Goal: Transaction & Acquisition: Purchase product/service

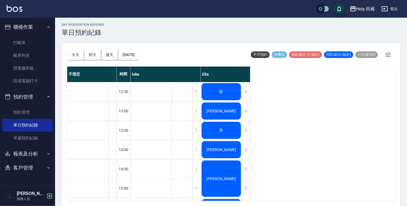
scroll to position [138, 0]
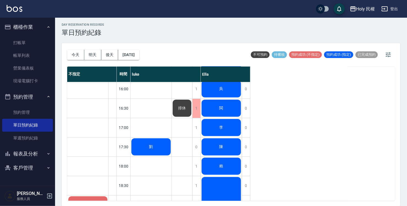
drag, startPoint x: 0, startPoint y: 0, endPoint x: 215, endPoint y: 156, distance: 265.5
click at [215, 156] on div "[PERSON_NAME][PERSON_NAME] 吳 [PERSON_NAME] 林Ewan [PERSON_NAME] 葉 [PERSON_NAME] …" at bounding box center [221, 98] width 41 height 309
click at [215, 150] on div "陳" at bounding box center [221, 146] width 41 height 19
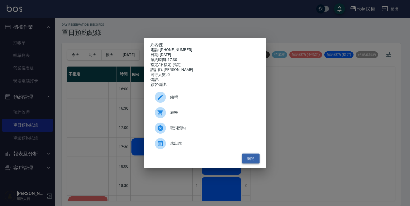
click at [248, 163] on button "關閉" at bounding box center [251, 158] width 18 height 10
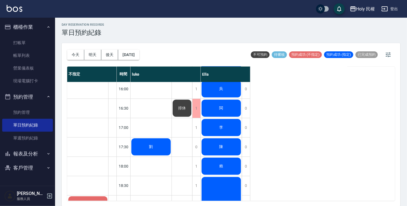
click at [143, 143] on div "劉" at bounding box center [151, 146] width 41 height 19
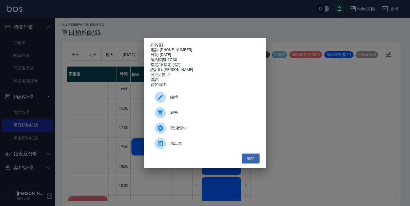
click at [173, 113] on span "結帳" at bounding box center [212, 112] width 85 height 6
click at [245, 159] on button "關閉" at bounding box center [251, 158] width 18 height 10
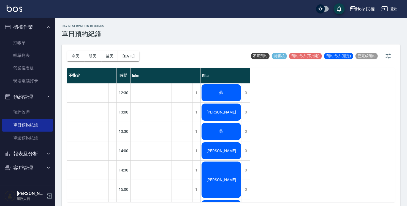
scroll to position [0, 0]
click at [213, 84] on div "蘇" at bounding box center [221, 92] width 41 height 19
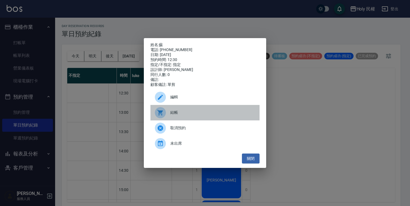
click at [194, 115] on span "結帳" at bounding box center [212, 112] width 85 height 6
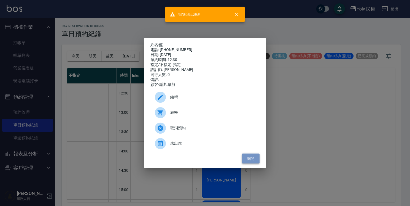
click at [246, 163] on button "關閉" at bounding box center [251, 158] width 18 height 10
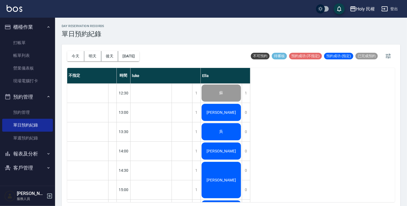
click at [219, 126] on div "吳" at bounding box center [221, 131] width 41 height 19
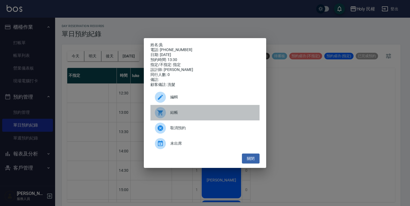
click at [204, 112] on span "結帳" at bounding box center [212, 112] width 85 height 6
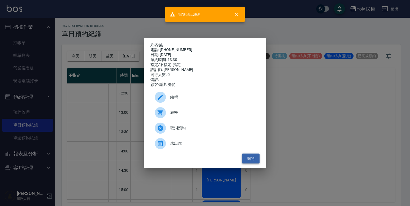
click at [253, 158] on button "關閉" at bounding box center [251, 158] width 18 height 10
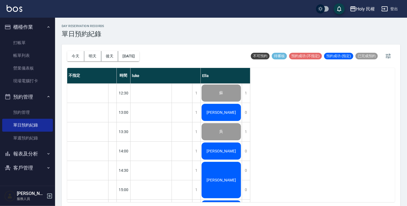
click at [228, 147] on div "[PERSON_NAME]" at bounding box center [221, 150] width 41 height 19
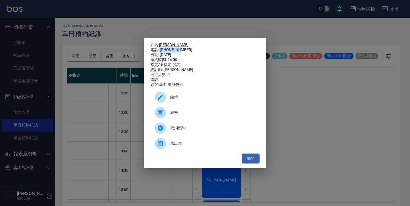
drag, startPoint x: 164, startPoint y: 48, endPoint x: 180, endPoint y: 47, distance: 16.5
click at [180, 47] on div "電話: 0988376257" at bounding box center [204, 49] width 109 height 5
copy div "098837625"
click at [257, 158] on button "關閉" at bounding box center [251, 158] width 18 height 10
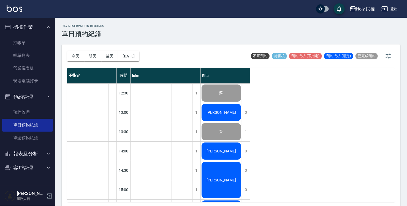
click at [223, 172] on div "[PERSON_NAME]" at bounding box center [221, 180] width 41 height 38
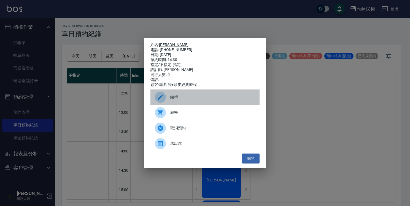
click at [198, 105] on div "編輯" at bounding box center [204, 96] width 109 height 15
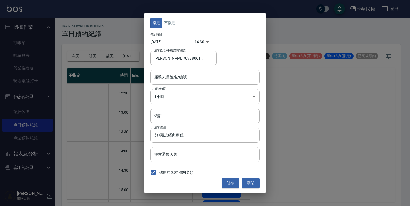
type input "Ella(無代號)"
click at [250, 181] on button "關閉" at bounding box center [251, 183] width 18 height 10
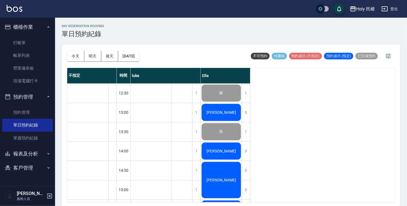
click at [231, 184] on div "[PERSON_NAME]" at bounding box center [221, 180] width 41 height 38
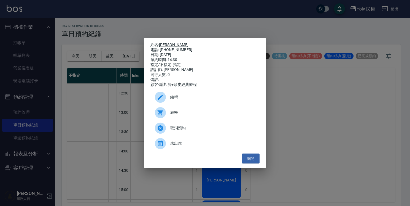
click at [193, 115] on span "結帳" at bounding box center [212, 112] width 85 height 6
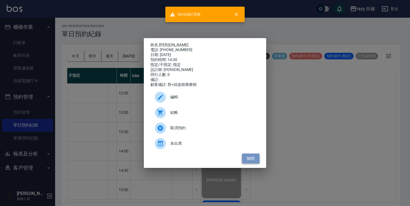
click at [245, 161] on button "關閉" at bounding box center [251, 158] width 18 height 10
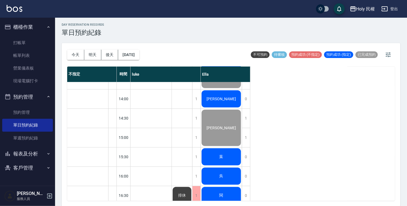
scroll to position [83, 0]
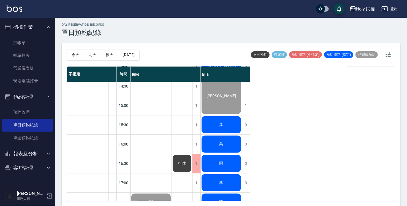
click at [212, 124] on div "葉" at bounding box center [221, 124] width 41 height 19
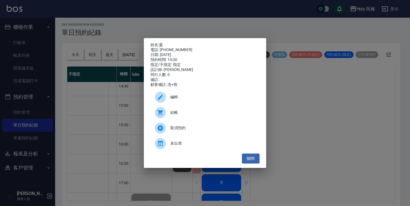
click at [198, 115] on span "結帳" at bounding box center [212, 112] width 85 height 6
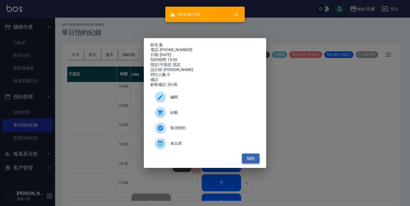
click at [256, 160] on button "關閉" at bounding box center [251, 158] width 18 height 10
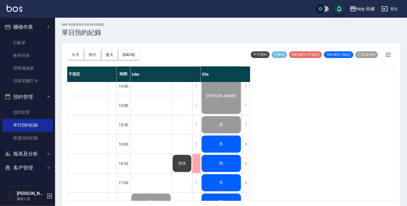
click at [228, 143] on div "吳" at bounding box center [221, 143] width 41 height 19
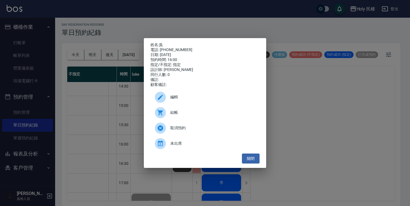
click at [169, 113] on div at bounding box center [162, 112] width 15 height 11
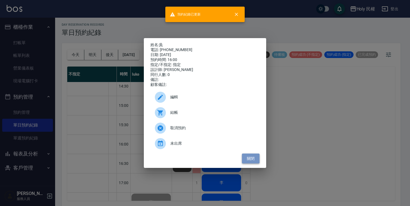
click at [255, 161] on button "關閉" at bounding box center [251, 158] width 18 height 10
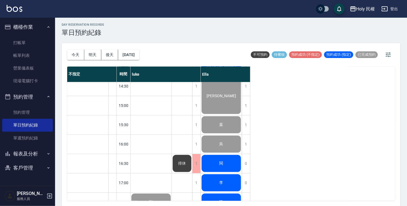
click at [219, 164] on span "閩" at bounding box center [221, 163] width 6 height 5
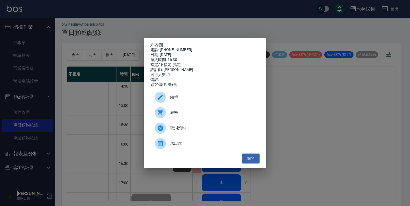
click at [177, 113] on span "結帳" at bounding box center [212, 112] width 85 height 6
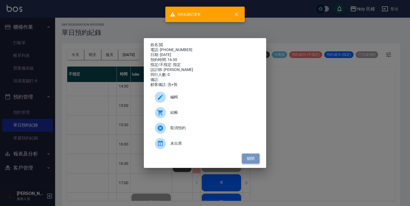
click at [255, 161] on button "關閉" at bounding box center [251, 158] width 18 height 10
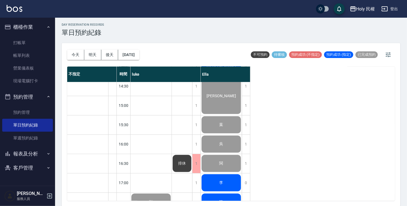
click at [227, 180] on div "李" at bounding box center [221, 182] width 41 height 19
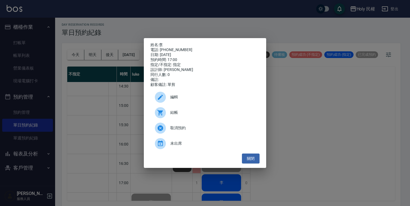
click at [189, 109] on div "結帳" at bounding box center [204, 112] width 109 height 15
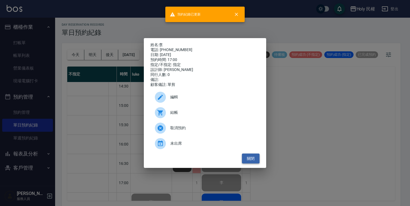
drag, startPoint x: 244, startPoint y: 159, endPoint x: 242, endPoint y: 164, distance: 4.9
click at [244, 159] on button "關閉" at bounding box center [251, 158] width 18 height 10
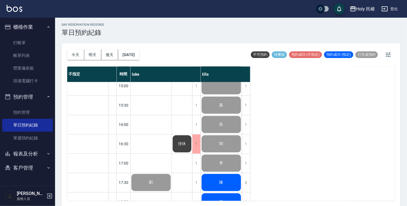
scroll to position [165, 0]
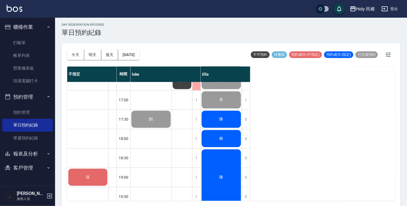
click at [213, 117] on div "陳" at bounding box center [221, 119] width 41 height 19
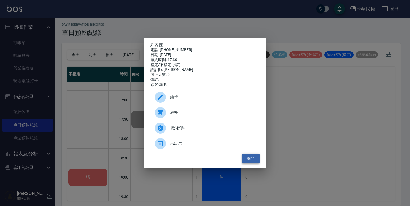
click at [253, 163] on button "關閉" at bounding box center [251, 158] width 18 height 10
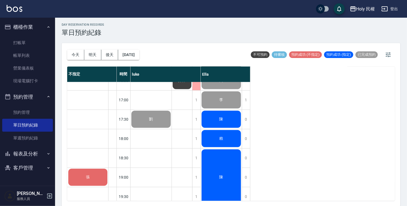
click at [217, 114] on div "陳" at bounding box center [221, 119] width 41 height 19
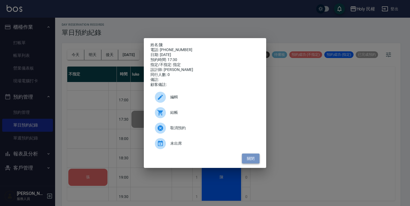
click at [255, 159] on button "關閉" at bounding box center [251, 158] width 18 height 10
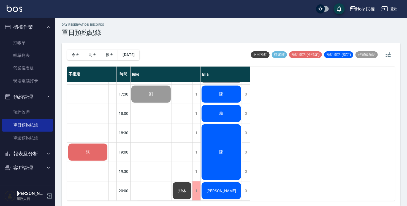
scroll to position [194, 0]
click at [110, 171] on div at bounding box center [112, 171] width 8 height 19
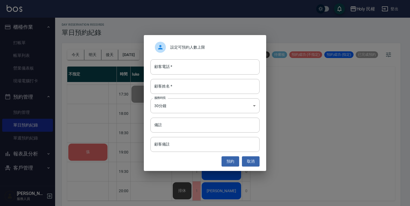
click at [254, 169] on div "設定可預約人數上限 顧客電話   * 顧客電話   * 顧客姓名   * 顧客姓名   * 服務時長 30分鐘 1 服務時長 備註 備註 顧客備註 顧客備註 …" at bounding box center [205, 102] width 122 height 135
click at [252, 162] on button "取消" at bounding box center [251, 161] width 18 height 10
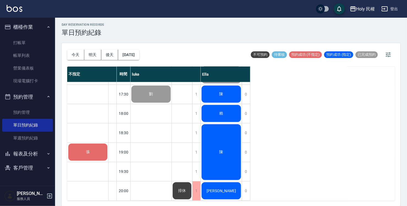
click at [253, 158] on div "不指定 時間 luke Ella 張 12:30 13:00 13:30 14:00 14:30 15:00 15:30 16:00 16:30 17:00 …" at bounding box center [231, 133] width 328 height 134
click at [197, 169] on div "1" at bounding box center [196, 171] width 8 height 19
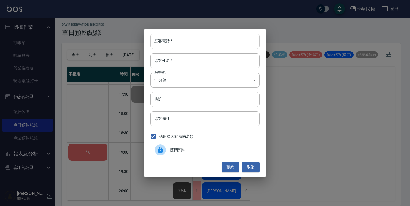
click at [204, 37] on input "顧客電話   *" at bounding box center [204, 41] width 109 height 15
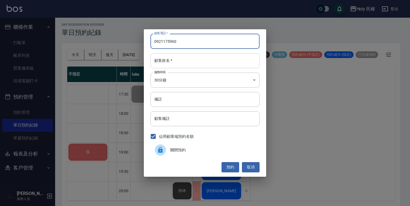
type input "0921175960"
click at [203, 62] on input "顧客姓名   *" at bounding box center [204, 60] width 109 height 15
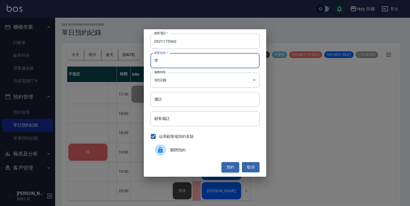
type input "李"
click at [233, 168] on button "預約" at bounding box center [230, 167] width 18 height 10
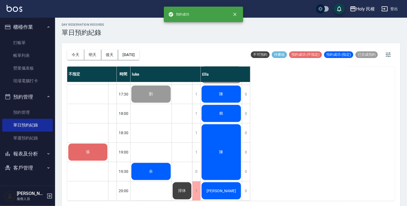
click at [164, 165] on div "余" at bounding box center [151, 171] width 41 height 19
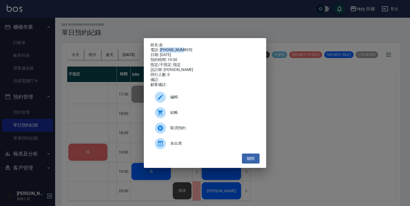
drag, startPoint x: 160, startPoint y: 48, endPoint x: 186, endPoint y: 46, distance: 26.5
click at [186, 47] on div "電話: 0921175960" at bounding box center [204, 49] width 109 height 5
drag, startPoint x: 186, startPoint y: 46, endPoint x: 177, endPoint y: 46, distance: 9.4
copy div "0921175960"
click at [255, 159] on button "關閉" at bounding box center [251, 158] width 18 height 10
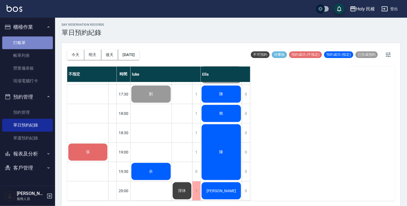
click at [21, 44] on link "打帳單" at bounding box center [27, 42] width 51 height 13
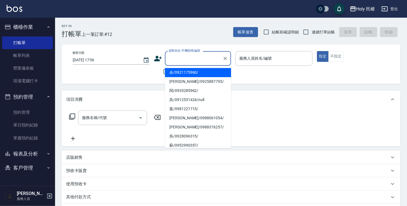
type input "0921175960"
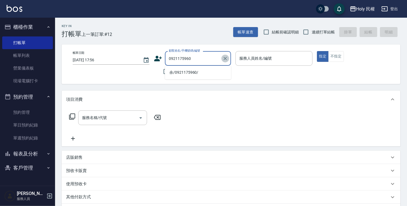
click at [226, 58] on icon "Clear" at bounding box center [225, 58] width 3 height 3
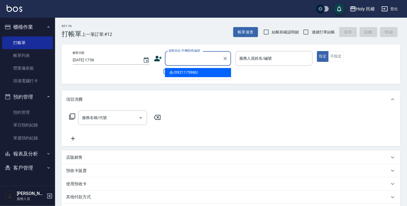
click at [241, 78] on div "帳單日期 2025/09/11 17:56 顧客姓名/手機號碼/編號 顧客姓名/手機號碼/編號 不留客資 服務人員姓名/編號 服務人員姓名/編號 指定 不指定" at bounding box center [231, 63] width 339 height 39
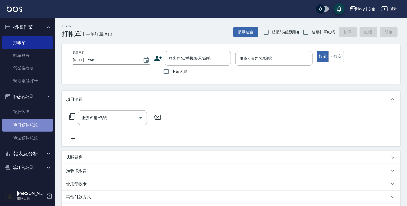
click at [43, 120] on link "單日預約紀錄" at bounding box center [27, 124] width 51 height 13
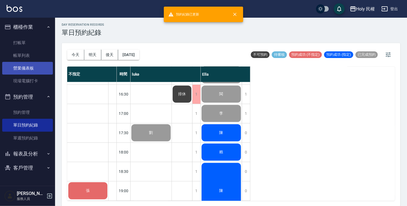
scroll to position [83, 0]
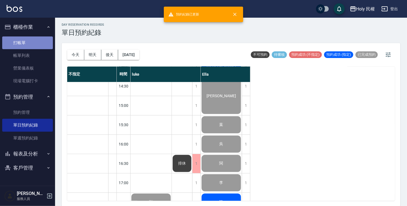
click at [26, 41] on link "打帳單" at bounding box center [27, 42] width 51 height 13
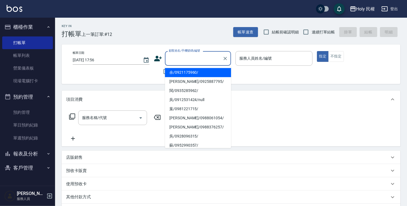
drag, startPoint x: 199, startPoint y: 56, endPoint x: 188, endPoint y: 73, distance: 20.7
click at [188, 73] on li "余/0921175960/" at bounding box center [198, 72] width 66 height 9
type input "余/0921175960/"
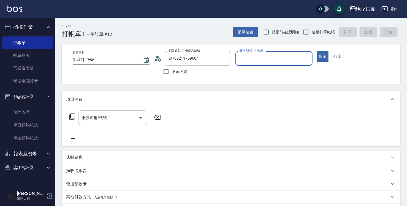
click at [156, 57] on icon at bounding box center [158, 58] width 8 height 8
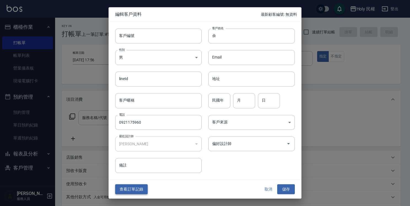
click at [133, 187] on button "查看訂單記錄" at bounding box center [131, 189] width 33 height 10
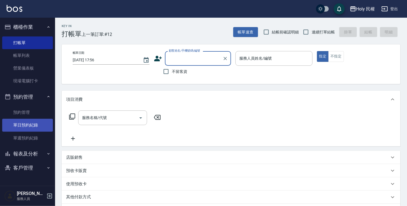
click at [42, 122] on link "單日預約紀錄" at bounding box center [27, 124] width 51 height 13
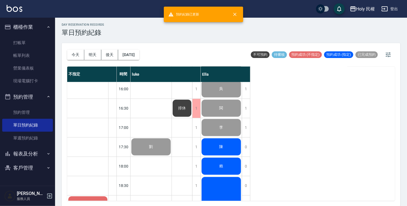
scroll to position [194, 0]
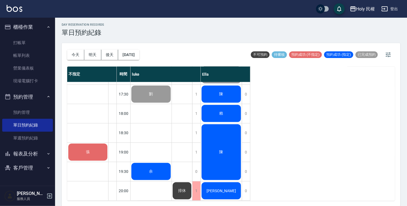
click at [222, 111] on span "賴" at bounding box center [221, 113] width 6 height 5
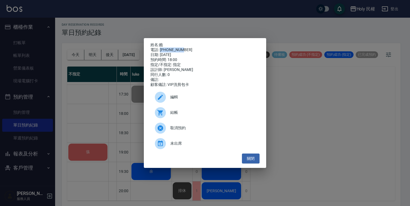
drag, startPoint x: 160, startPoint y: 48, endPoint x: 185, endPoint y: 49, distance: 24.8
click at [185, 49] on div "電話: 0932331029" at bounding box center [204, 49] width 109 height 5
drag, startPoint x: 185, startPoint y: 49, endPoint x: 179, endPoint y: 49, distance: 6.1
copy div "0932331029"
click at [13, 26] on div "姓名: 賴 電話: 0932331029 日期: 2025/09/11 預約時間: 18:00 指定/不指定: 指定 設計師: Ella 同行人數: 0 備註…" at bounding box center [205, 103] width 410 height 206
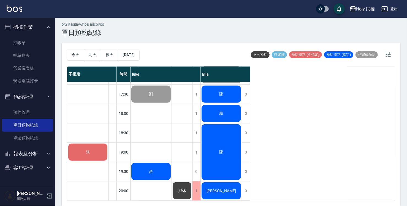
click at [16, 27] on button "櫃檯作業" at bounding box center [27, 27] width 51 height 14
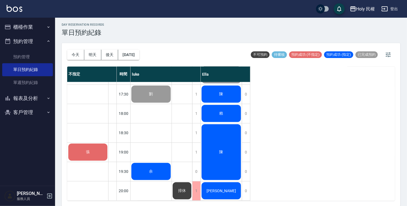
click at [17, 28] on button "櫃檯作業" at bounding box center [27, 27] width 51 height 14
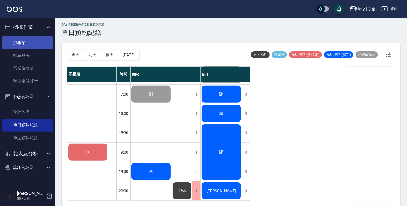
click at [20, 40] on link "打帳單" at bounding box center [27, 42] width 51 height 13
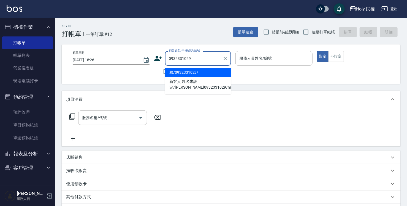
click at [179, 72] on li "賴/0932331029/" at bounding box center [198, 72] width 66 height 9
type input "賴/0932331029/"
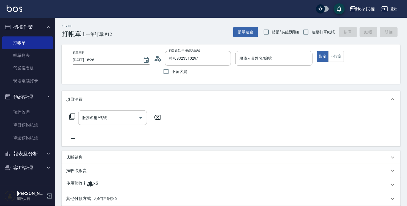
click at [148, 183] on div "使用預收卡 x6" at bounding box center [227, 184] width 323 height 8
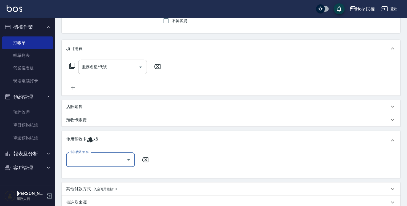
scroll to position [55, 0]
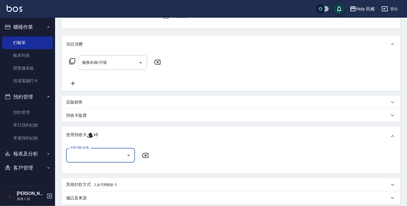
click at [120, 155] on input "卡券代號/名稱" at bounding box center [97, 155] width 56 height 10
click at [118, 167] on div "VIP洗剪髮卡6次送(頭皮水) 剩餘6張" at bounding box center [100, 168] width 69 height 9
type input "VIP洗剪髮卡6次送(頭皮水)"
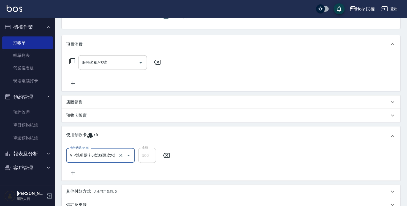
scroll to position [0, 0]
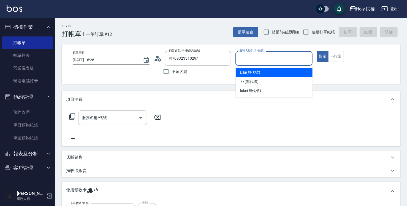
click at [293, 55] on input "服務人員姓名/編號" at bounding box center [274, 58] width 72 height 10
click at [276, 72] on div "Ella (無代號)" at bounding box center [274, 72] width 77 height 9
type input "Ella(無代號)"
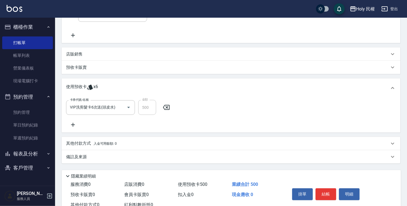
scroll to position [122, 0]
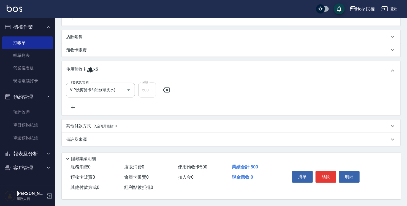
click at [240, 141] on div "備註及來源" at bounding box center [231, 139] width 339 height 13
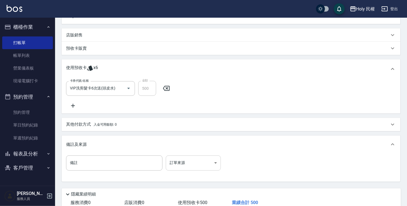
click at [212, 164] on body "Holy 民權 登出 櫃檯作業 打帳單 帳單列表 營業儀表板 現場電腦打卡 預約管理 預約管理 單日預約紀錄 單週預約紀錄 報表及分析 報表目錄 店家日報表 …" at bounding box center [203, 59] width 407 height 363
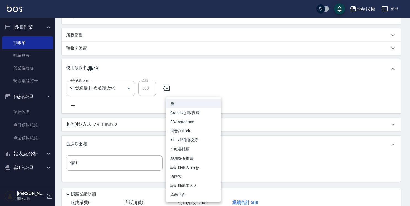
click at [197, 183] on li "設計師原本客人" at bounding box center [193, 185] width 55 height 9
type input "設計師原本客人"
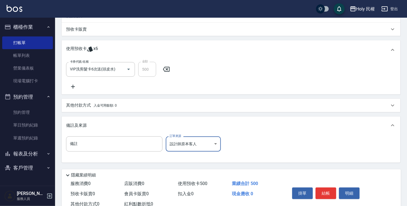
scroll to position [159, 0]
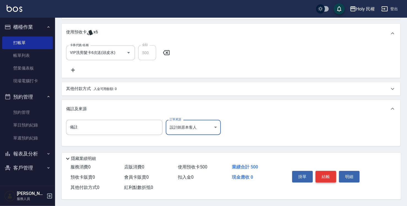
click at [328, 171] on button "結帳" at bounding box center [326, 177] width 21 height 12
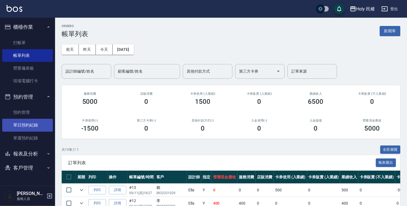
click at [33, 120] on link "單日預約紀錄" at bounding box center [27, 124] width 51 height 13
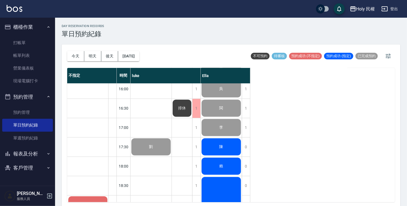
scroll to position [194, 0]
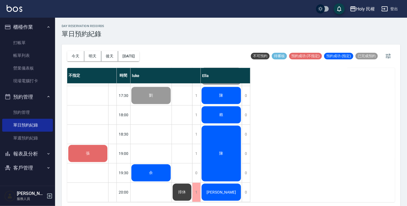
click at [210, 97] on div "陳" at bounding box center [221, 95] width 41 height 19
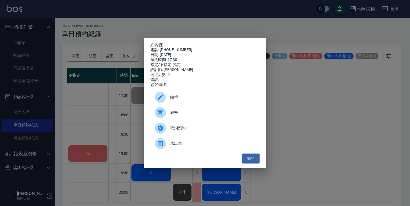
click at [203, 130] on span "取消預約" at bounding box center [212, 128] width 85 height 6
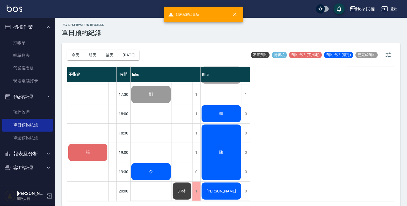
scroll to position [1, 0]
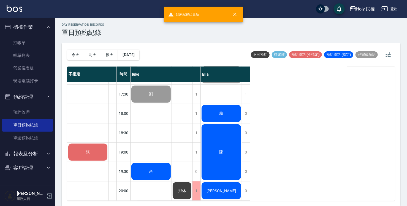
click at [229, 132] on div "陳" at bounding box center [221, 151] width 41 height 57
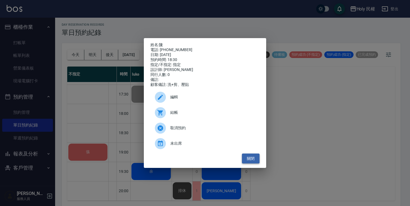
click at [247, 163] on button "關閉" at bounding box center [251, 158] width 18 height 10
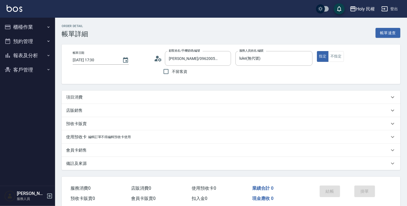
click at [177, 94] on div "項目消費" at bounding box center [227, 97] width 323 height 6
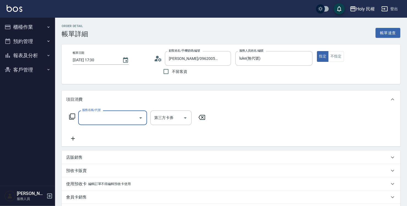
click at [138, 112] on div at bounding box center [140, 117] width 8 height 15
click at [99, 118] on input "服務名稱/代號" at bounding box center [109, 118] width 56 height 10
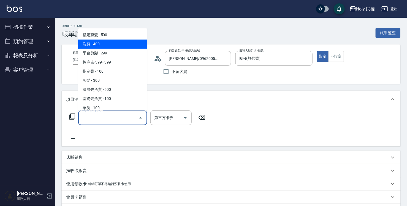
click at [102, 46] on span "洗剪 - 400" at bounding box center [112, 43] width 69 height 9
type input "洗剪(3)"
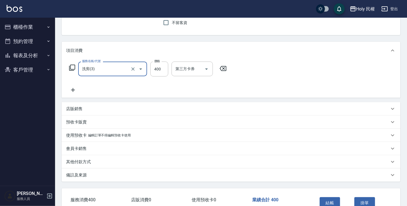
scroll to position [83, 0]
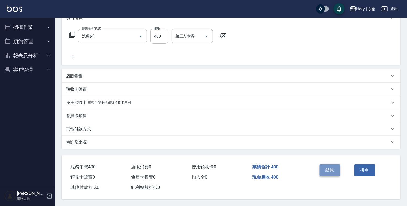
click at [329, 166] on button "結帳" at bounding box center [330, 170] width 21 height 12
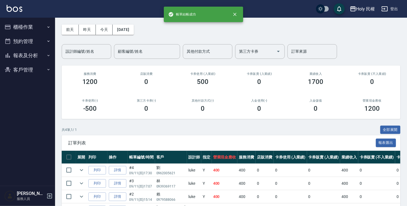
scroll to position [56, 0]
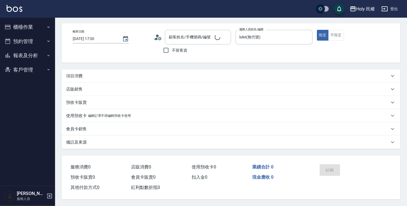
scroll to position [23, 0]
type input "劉/0962005621/"
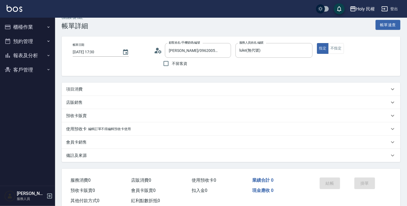
scroll to position [0, 0]
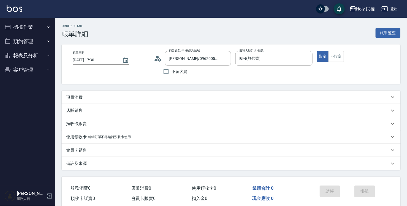
click at [21, 27] on button "櫃檯作業" at bounding box center [27, 27] width 51 height 14
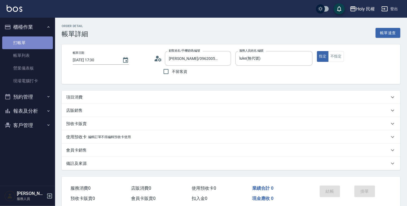
click at [25, 45] on link "打帳單" at bounding box center [27, 42] width 51 height 13
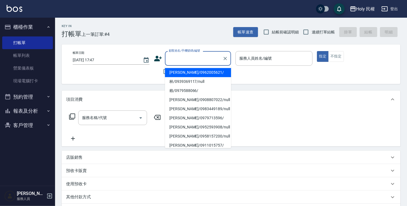
paste input "098837625"
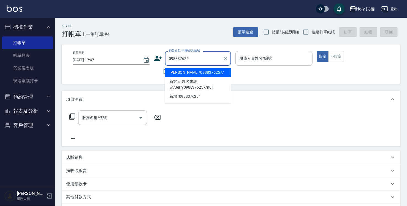
click at [195, 73] on li "Jerry/0988376257/" at bounding box center [198, 72] width 66 height 9
type input "Jerry/0988376257/"
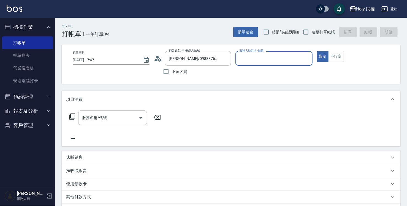
type input "Ella(無代號)"
click at [89, 179] on div "使用預收卡 x16" at bounding box center [231, 184] width 339 height 15
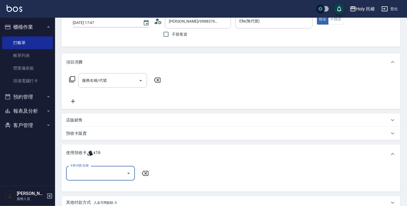
scroll to position [83, 0]
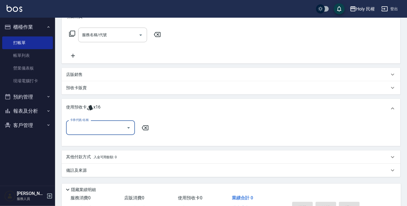
click at [115, 134] on div "卡券代號/名稱" at bounding box center [100, 127] width 69 height 15
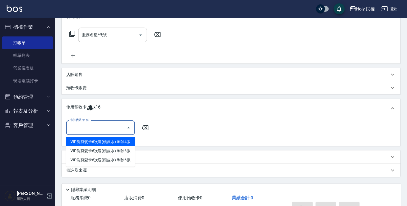
drag, startPoint x: 115, startPoint y: 139, endPoint x: 167, endPoint y: 135, distance: 51.9
click at [115, 139] on div "VIP洗剪髮卡6次送(頭皮水) 剩餘4張" at bounding box center [100, 141] width 69 height 9
type input "VIP洗剪髮卡6次送(頭皮水)"
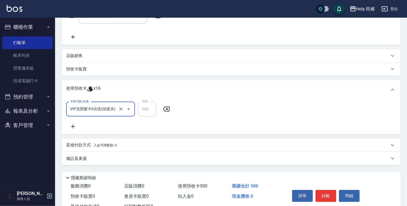
scroll to position [122, 0]
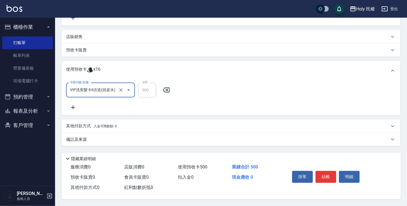
click at [206, 142] on div "備註及來源" at bounding box center [231, 139] width 339 height 13
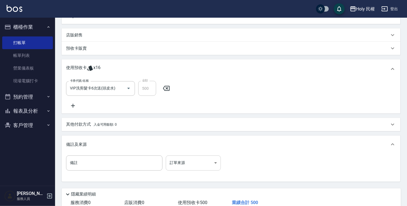
click at [209, 168] on body "Holy 民權 登出 櫃檯作業 打帳單 帳單列表 營業儀表板 現場電腦打卡 預約管理 預約管理 單日預約紀錄 單週預約紀錄 報表及分析 報表目錄 店家日報表 …" at bounding box center [203, 59] width 407 height 363
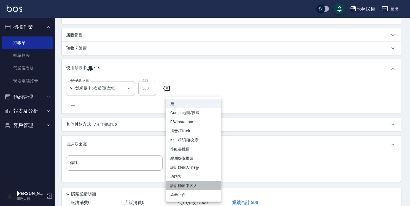
click at [206, 184] on li "設計師原本客人" at bounding box center [193, 185] width 55 height 9
type input "設計師原本客人"
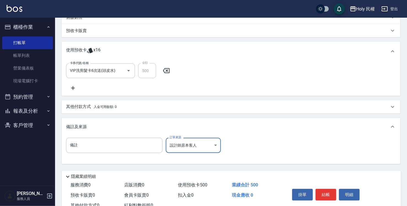
scroll to position [159, 0]
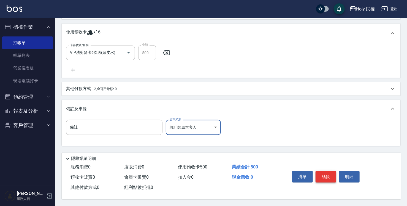
click at [325, 175] on button "結帳" at bounding box center [326, 177] width 21 height 12
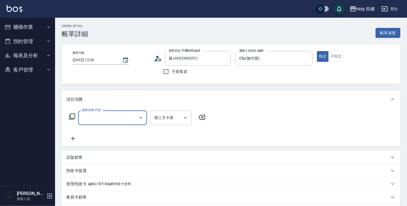
click at [126, 115] on input "服務名稱/代號" at bounding box center [109, 118] width 56 height 10
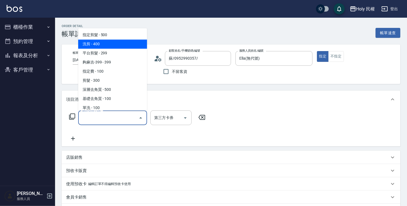
click at [134, 46] on span "洗剪 - 400" at bounding box center [112, 43] width 69 height 9
type input "洗剪(3)"
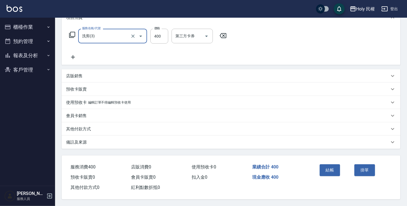
scroll to position [83, 0]
click at [267, 142] on div "備註及來源" at bounding box center [227, 142] width 323 height 6
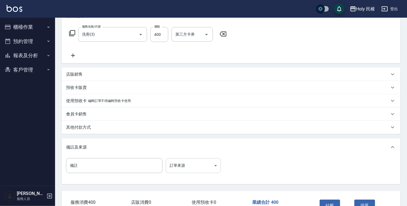
click at [204, 170] on body "Holy 民權 登出 櫃檯作業 打帳單 帳單列表 營業儀表板 現場電腦打卡 預約管理 預約管理 單日預約紀錄 單週預約紀錄 報表及分析 報表目錄 店家日報表 …" at bounding box center [203, 79] width 407 height 324
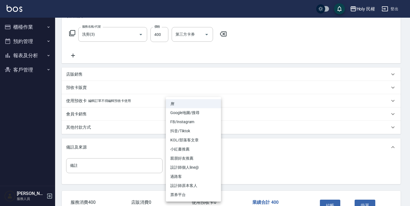
click at [199, 185] on li "設計師原本客人" at bounding box center [193, 185] width 55 height 9
type input "設計師原本客人"
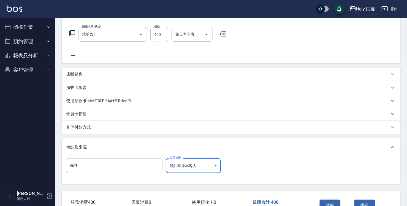
click at [323, 205] on html "Holy 民權 登出 櫃檯作業 打帳單 帳單列表 營業儀表板 現場電腦打卡 預約管理 預約管理 單日預約紀錄 單週預約紀錄 報表及分析 報表目錄 店家日報表 …" at bounding box center [203, 79] width 407 height 324
click at [324, 201] on button "結帳" at bounding box center [330, 205] width 21 height 12
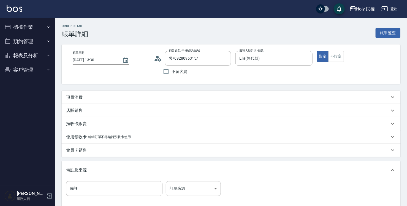
click at [155, 101] on div "項目消費" at bounding box center [231, 96] width 339 height 13
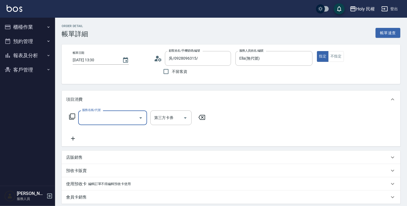
click at [127, 110] on div "服務名稱/代號" at bounding box center [112, 117] width 69 height 15
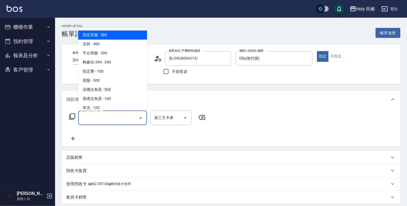
click at [107, 31] on span "指定剪髮 - 500" at bounding box center [112, 34] width 69 height 9
type input "指定剪髮(1)"
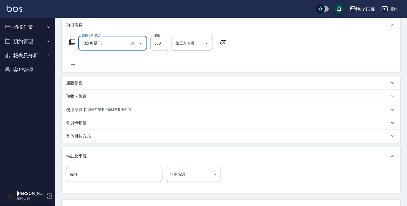
scroll to position [83, 0]
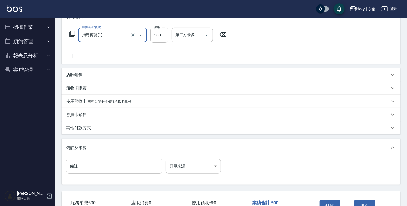
click at [190, 161] on body "Holy 民權 登出 櫃檯作業 打帳單 帳單列表 營業儀表板 現場電腦打卡 預約管理 預約管理 單日預約紀錄 單週預約紀錄 報表及分析 報表目錄 店家日報表 …" at bounding box center [203, 79] width 407 height 324
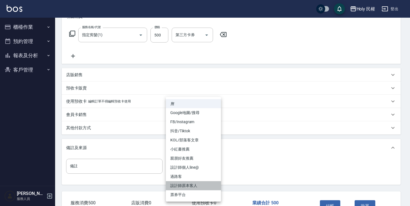
click at [207, 186] on li "設計師原本客人" at bounding box center [193, 185] width 55 height 9
type input "設計師原本客人"
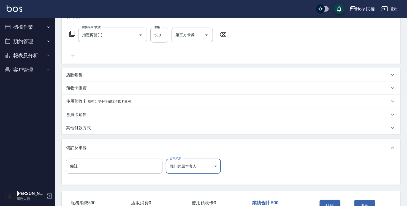
click at [335, 203] on button "結帳" at bounding box center [330, 206] width 21 height 12
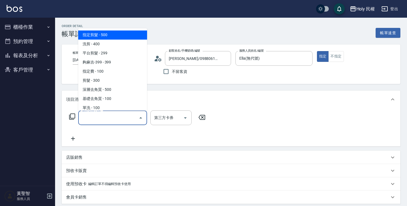
click at [112, 36] on span "指定剪髮 - 500" at bounding box center [112, 34] width 69 height 9
type input "指定剪髮(1)"
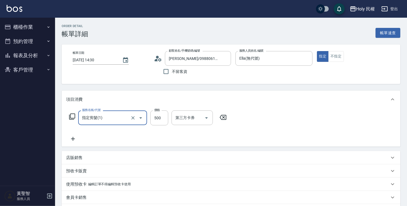
click at [70, 136] on icon at bounding box center [73, 138] width 14 height 7
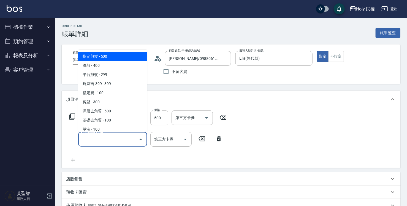
click at [94, 142] on input "服務名稱/代號" at bounding box center [109, 139] width 56 height 10
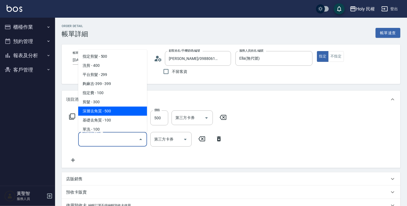
click at [107, 113] on span "深層去角質 - 500" at bounding box center [112, 110] width 69 height 9
type input "深層去角質(sh)"
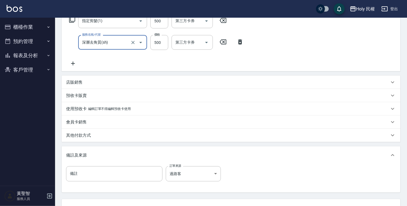
scroll to position [142, 0]
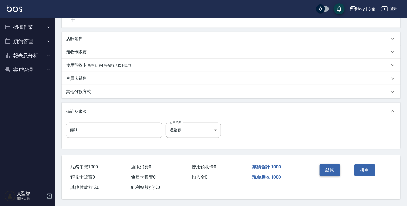
click at [328, 165] on button "結帳" at bounding box center [330, 170] width 21 height 12
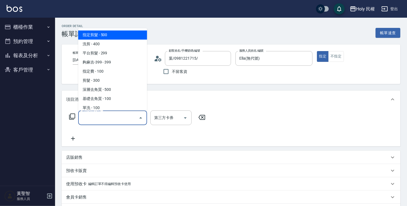
click at [112, 34] on span "指定剪髮 - 500" at bounding box center [112, 34] width 69 height 9
type input "指定剪髮(1)"
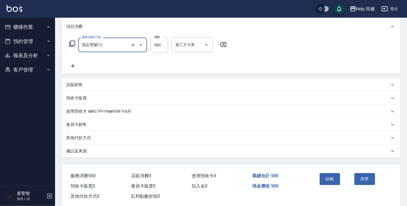
scroll to position [83, 0]
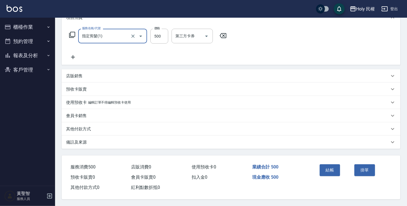
click at [167, 139] on div "備註及來源" at bounding box center [227, 142] width 323 height 6
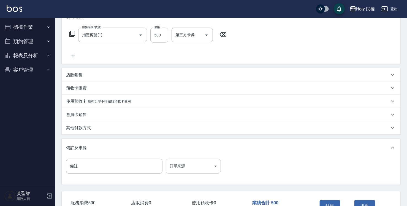
click at [184, 171] on body "Holy 民權 登出 櫃檯作業 打帳單 帳單列表 營業儀表板 現場電腦打卡 預約管理 預約管理 單日預約紀錄 單週預約紀錄 報表及分析 報表目錄 店家日報表 …" at bounding box center [203, 79] width 407 height 324
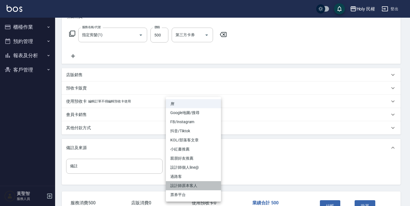
drag, startPoint x: 190, startPoint y: 185, endPoint x: 252, endPoint y: 182, distance: 62.6
click at [190, 185] on li "設計師原本客人" at bounding box center [193, 185] width 55 height 9
type input "設計師原本客人"
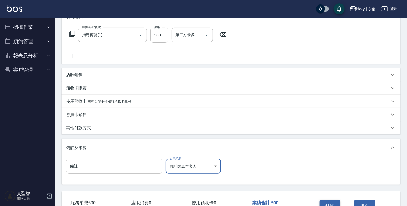
click at [330, 200] on button "結帳" at bounding box center [330, 206] width 21 height 12
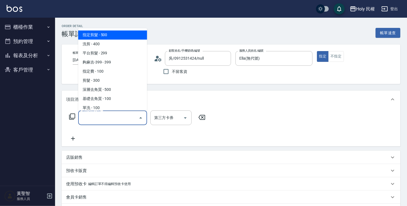
click at [120, 36] on span "指定剪髮 - 500" at bounding box center [112, 34] width 69 height 9
type input "指定剪髮(1)"
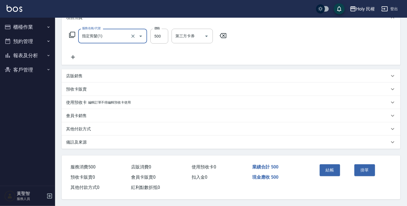
scroll to position [83, 0]
click at [217, 139] on div "備註及來源" at bounding box center [227, 142] width 323 height 6
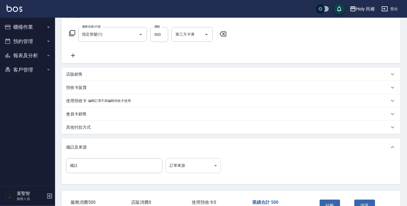
click at [191, 164] on body "Holy 民權 登出 櫃檯作業 打帳單 帳單列表 營業儀表板 現場電腦打卡 預約管理 預約管理 單日預約紀錄 單週預約紀錄 報表及分析 報表目錄 店家日報表 …" at bounding box center [203, 79] width 407 height 324
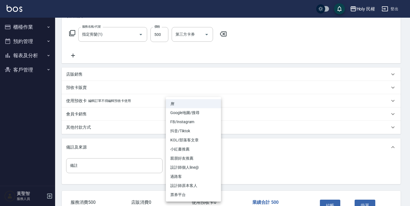
drag, startPoint x: 195, startPoint y: 113, endPoint x: 207, endPoint y: 121, distance: 14.1
click at [196, 113] on li "Google地圖/搜尋" at bounding box center [193, 112] width 55 height 9
type input "Google地圖/搜尋"
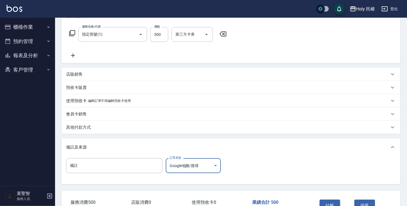
click at [326, 202] on button "結帳" at bounding box center [330, 205] width 21 height 12
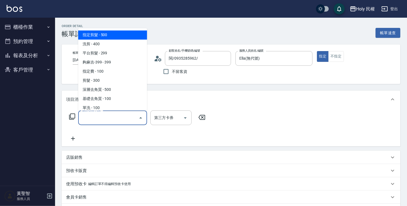
click at [115, 37] on span "指定剪髮 - 500" at bounding box center [112, 34] width 69 height 9
type input "指定剪髮(1)"
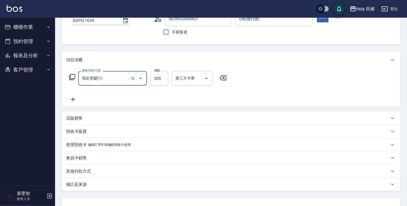
scroll to position [83, 0]
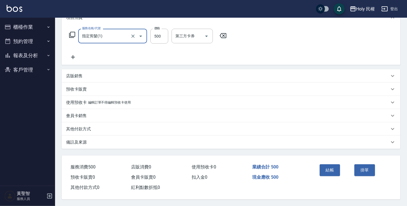
click at [175, 147] on div "備註及來源" at bounding box center [231, 141] width 339 height 13
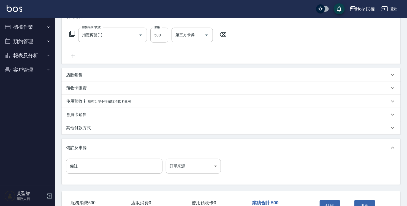
click at [207, 168] on body "Holy 民權 登出 櫃檯作業 打帳單 帳單列表 營業儀表板 現場電腦打卡 預約管理 預約管理 單日預約紀錄 單週預約紀錄 報表及分析 報表目錄 店家日報表 …" at bounding box center [203, 79] width 407 height 324
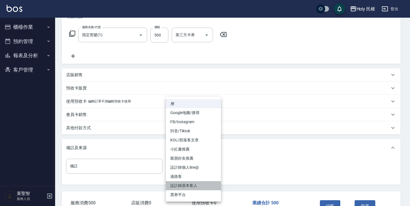
drag, startPoint x: 204, startPoint y: 183, endPoint x: 225, endPoint y: 180, distance: 21.7
click at [204, 183] on li "設計師原本客人" at bounding box center [193, 185] width 55 height 9
type input "設計師原本客人"
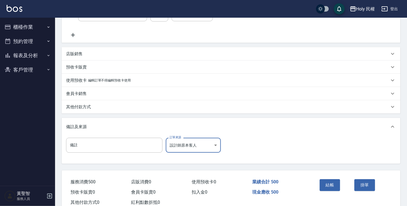
scroll to position [120, 0]
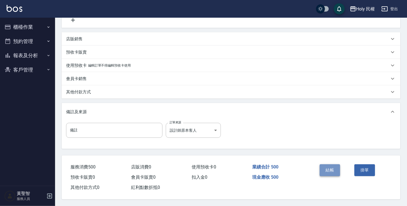
click at [323, 166] on button "結帳" at bounding box center [330, 170] width 21 height 12
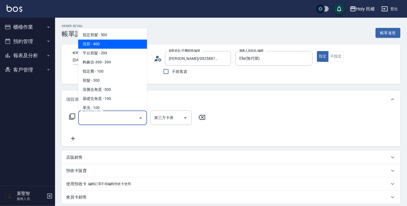
click at [108, 40] on span "洗剪 - 400" at bounding box center [112, 43] width 69 height 9
type input "洗剪(3)"
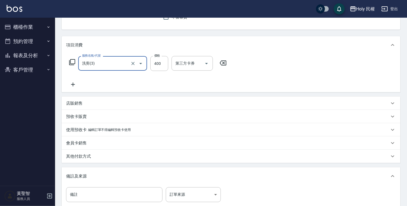
scroll to position [83, 0]
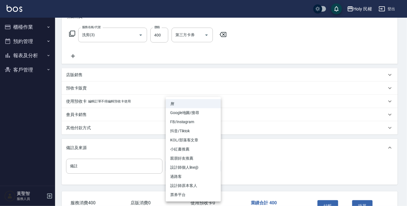
click at [211, 167] on body "Holy 民權 登出 櫃檯作業 打帳單 帳單列表 營業儀表板 現場電腦打卡 預約管理 預約管理 單日預約紀錄 單週預約紀錄 報表及分析 報表目錄 店家日報表 …" at bounding box center [203, 79] width 407 height 324
click at [217, 184] on li "設計師原本客人" at bounding box center [193, 185] width 55 height 9
type input "設計師原本客人"
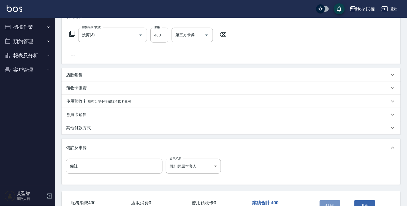
drag, startPoint x: 321, startPoint y: 201, endPoint x: 309, endPoint y: 198, distance: 12.5
click at [321, 201] on button "結帳" at bounding box center [330, 206] width 21 height 12
